Goal: Book appointment/travel/reservation

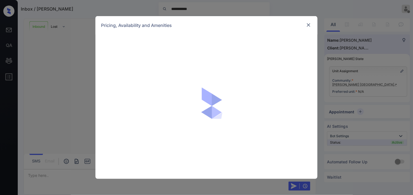
scroll to position [217, 0]
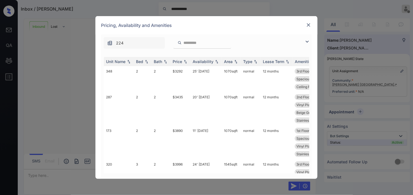
click at [307, 42] on img at bounding box center [307, 41] width 7 height 7
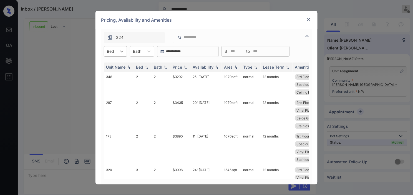
click at [119, 52] on div at bounding box center [122, 51] width 10 height 10
click at [121, 65] on div "1" at bounding box center [115, 65] width 23 height 10
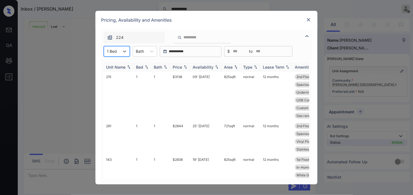
click at [184, 67] on img at bounding box center [186, 67] width 6 height 4
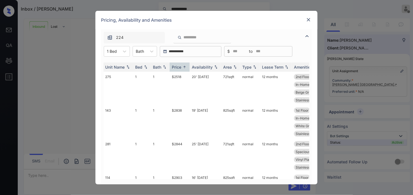
scroll to position [0, 0]
click at [308, 21] on img at bounding box center [309, 20] width 6 height 6
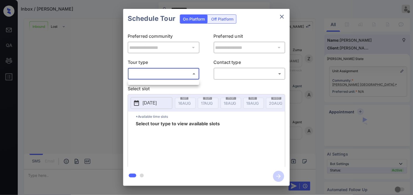
scroll to position [235, 0]
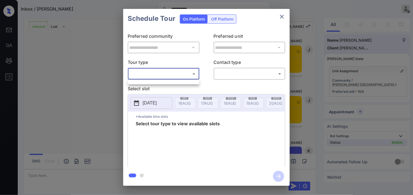
drag, startPoint x: 101, startPoint y: 68, endPoint x: 57, endPoint y: 2, distance: 78.8
click at [101, 65] on div at bounding box center [206, 97] width 413 height 195
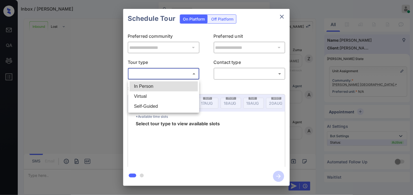
scroll to position [328, 0]
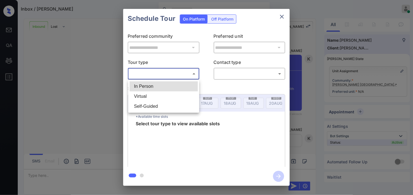
click at [152, 86] on li "In Person" at bounding box center [164, 86] width 68 height 10
type input "********"
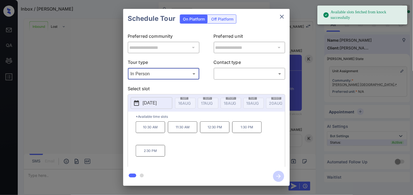
click at [134, 104] on icon at bounding box center [136, 103] width 7 height 7
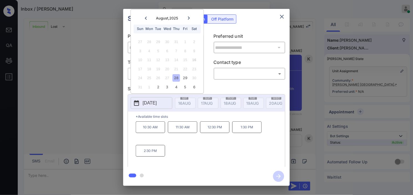
click at [93, 71] on div "**********" at bounding box center [206, 97] width 413 height 195
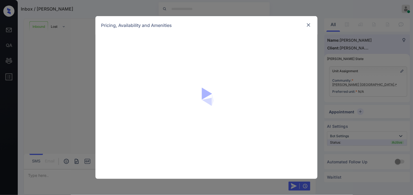
scroll to position [328, 0]
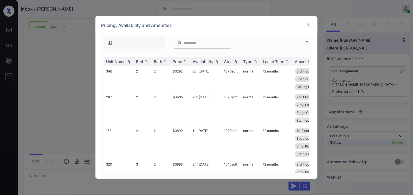
click at [302, 39] on div at bounding box center [206, 41] width 211 height 14
click at [308, 39] on img at bounding box center [307, 41] width 7 height 7
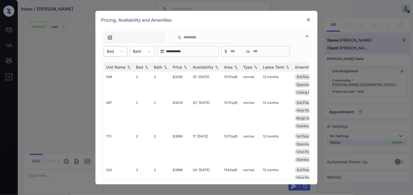
click at [116, 52] on div "Bed" at bounding box center [110, 51] width 13 height 8
click at [117, 63] on div "1" at bounding box center [115, 65] width 23 height 10
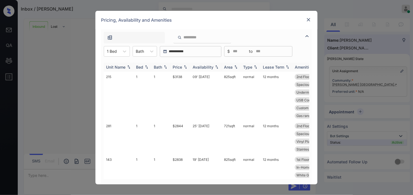
click at [185, 67] on img at bounding box center [186, 67] width 6 height 4
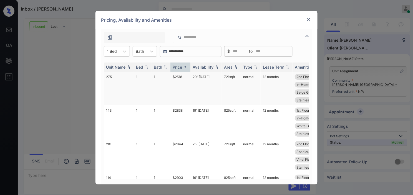
click at [204, 77] on td "20' Sep 25" at bounding box center [206, 89] width 31 height 34
click at [204, 76] on td "20' Sep 25" at bounding box center [206, 89] width 31 height 34
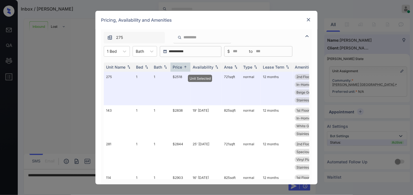
click at [306, 21] on img at bounding box center [309, 20] width 6 height 6
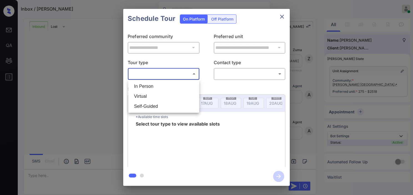
click at [157, 84] on li "In Person" at bounding box center [164, 86] width 68 height 10
type input "********"
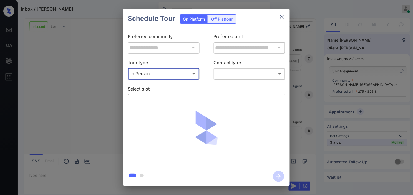
click at [239, 74] on div at bounding box center [206, 97] width 413 height 195
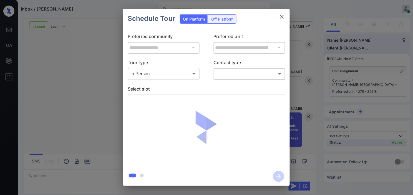
click at [237, 78] on body "Inbox / [PERSON_NAME] [PERSON_NAME] Online Set yourself offline Set yourself on…" at bounding box center [206, 97] width 413 height 195
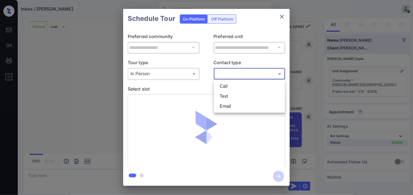
click at [232, 93] on li "Text" at bounding box center [250, 96] width 68 height 10
type input "****"
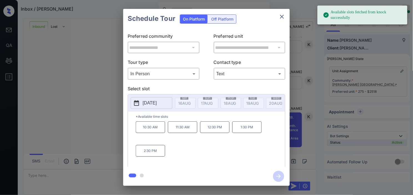
click at [144, 106] on p "2025-08-28" at bounding box center [150, 103] width 14 height 7
click at [148, 153] on p "2:30 PM" at bounding box center [150, 151] width 29 height 12
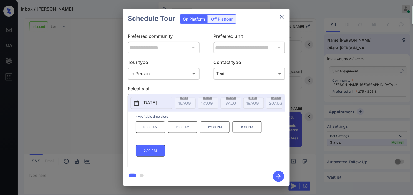
click at [276, 174] on icon "button" at bounding box center [278, 176] width 11 height 11
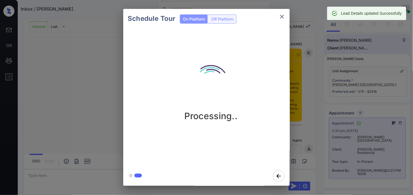
scroll to position [686, 0]
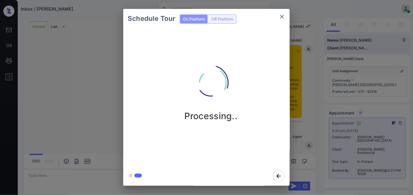
click at [96, 53] on div "Schedule Tour On Platform Off Platform Processing.." at bounding box center [206, 97] width 413 height 195
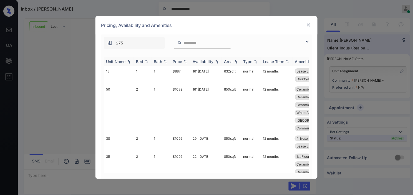
click at [307, 42] on img at bounding box center [307, 41] width 7 height 7
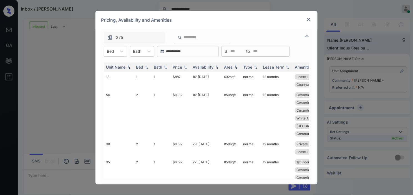
drag, startPoint x: 119, startPoint y: 49, endPoint x: 118, endPoint y: 56, distance: 7.6
click at [119, 49] on icon at bounding box center [122, 52] width 6 height 6
click at [118, 67] on div "1" at bounding box center [115, 65] width 23 height 10
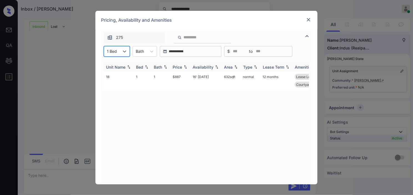
click at [185, 67] on img at bounding box center [186, 67] width 6 height 4
click at [186, 67] on img at bounding box center [186, 67] width 6 height 4
click at [178, 77] on td "$887" at bounding box center [181, 81] width 20 height 18
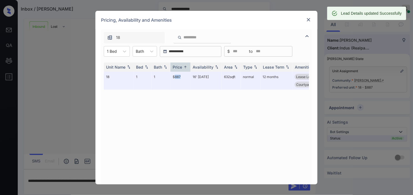
click at [307, 19] on img at bounding box center [309, 20] width 6 height 6
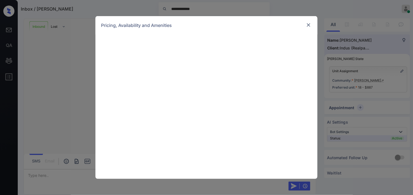
scroll to position [187, 0]
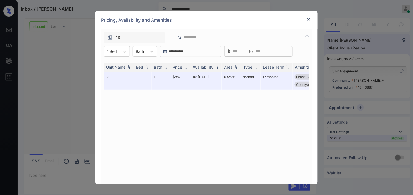
click at [310, 21] on img at bounding box center [309, 20] width 6 height 6
